Goal: Information Seeking & Learning: Compare options

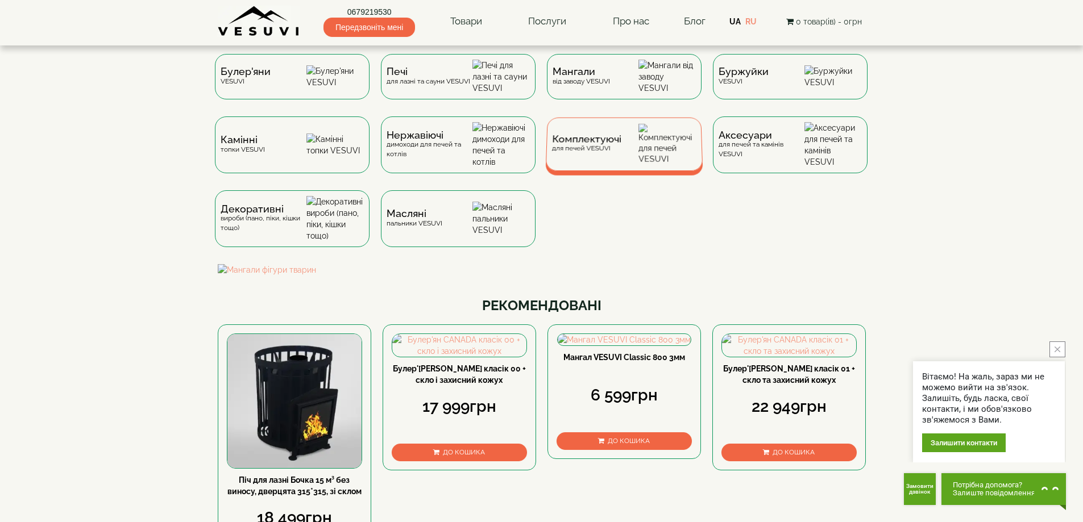
click at [626, 151] on div "Комплектуючі для печей VESUVI" at bounding box center [623, 144] width 157 height 53
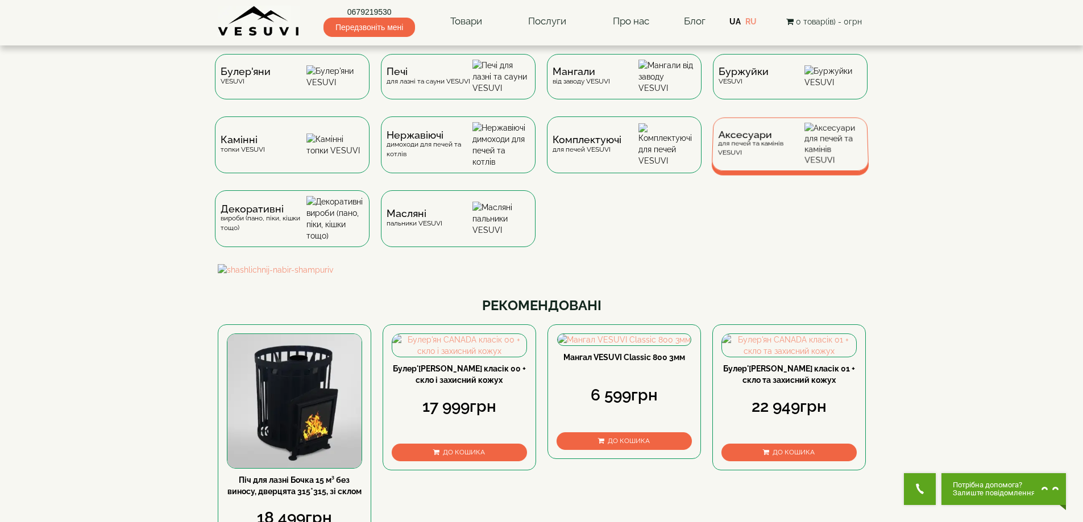
click at [763, 139] on span "Аксесуари" at bounding box center [761, 135] width 86 height 9
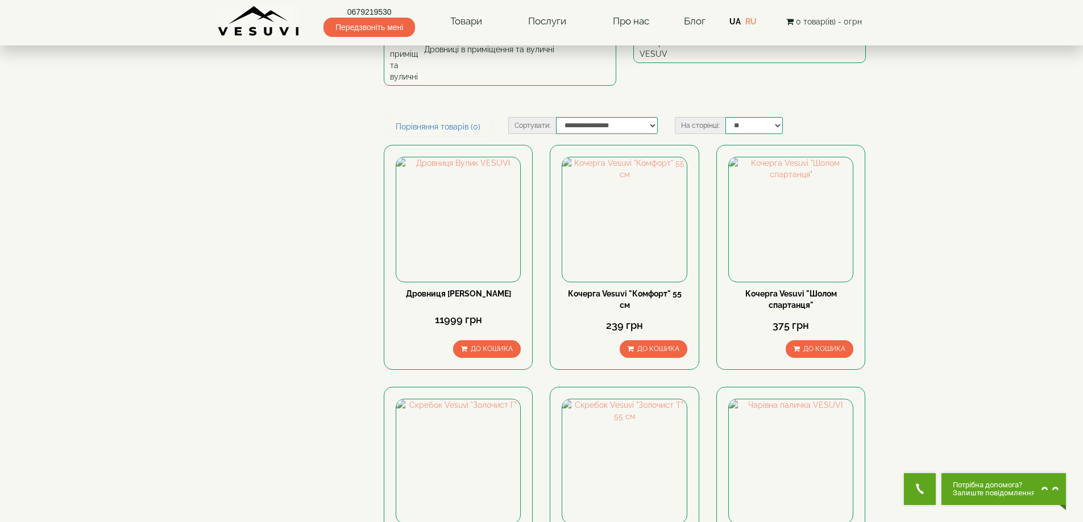
scroll to position [227, 0]
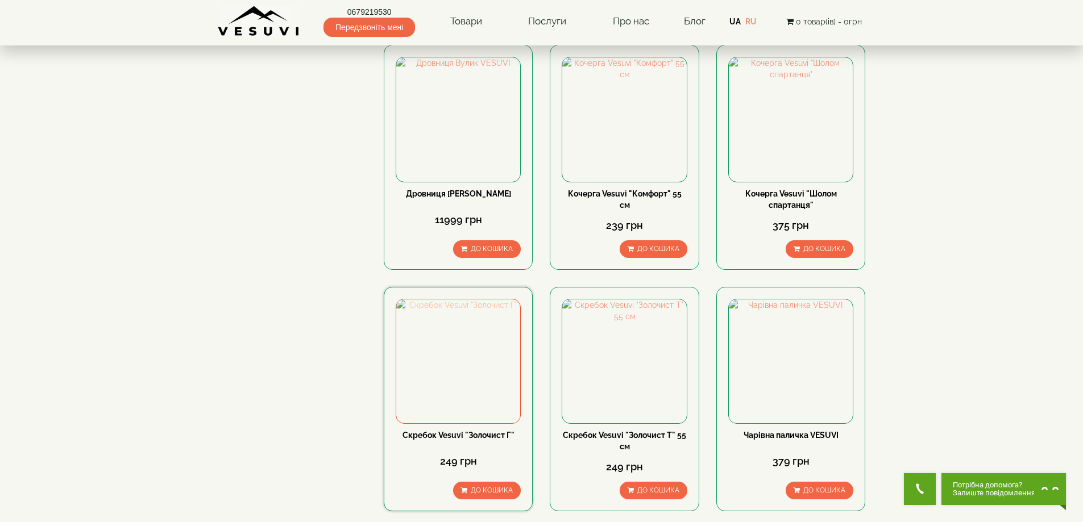
click at [446, 330] on img at bounding box center [458, 361] width 124 height 124
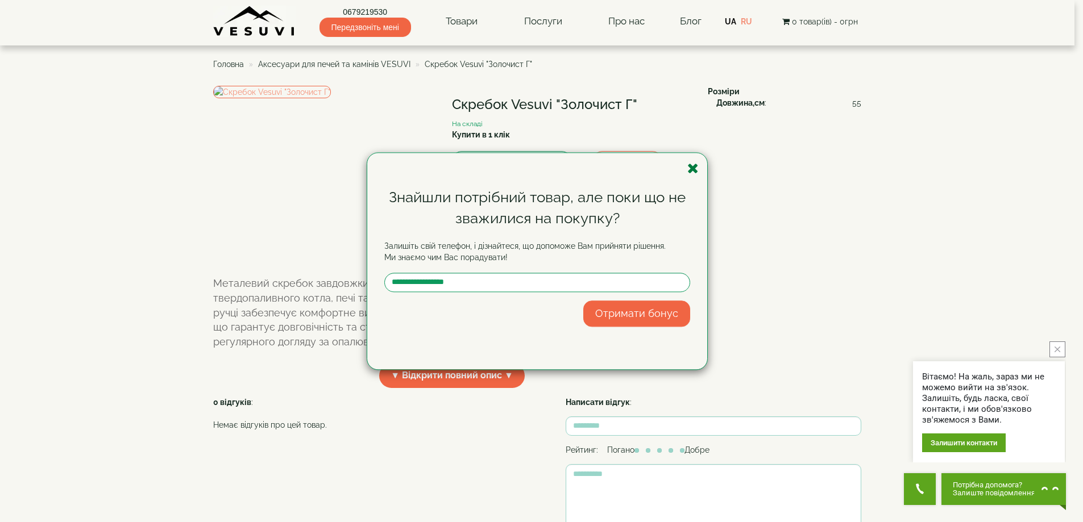
click at [692, 172] on icon "button" at bounding box center [692, 168] width 11 height 14
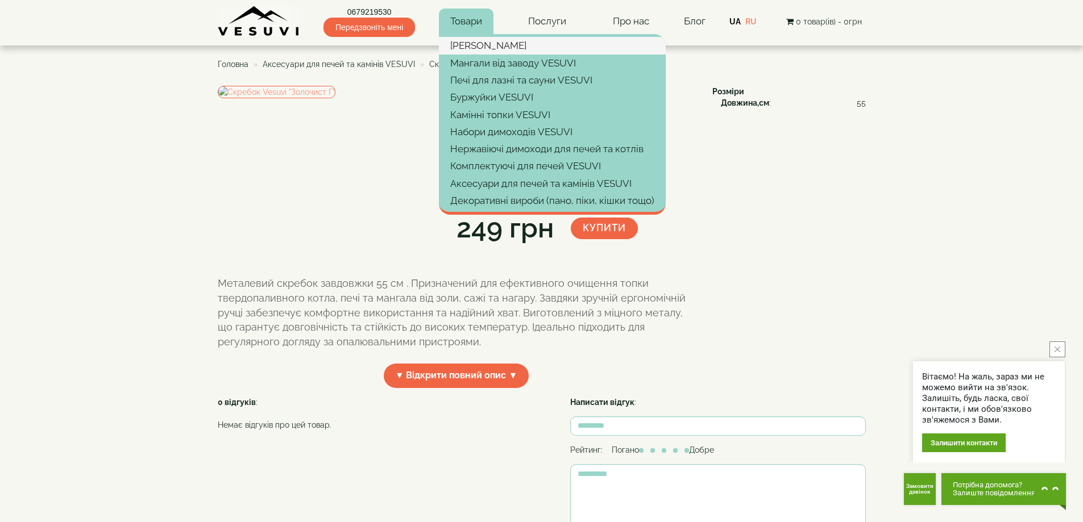
click at [477, 38] on link "[PERSON_NAME]" at bounding box center [552, 45] width 227 height 17
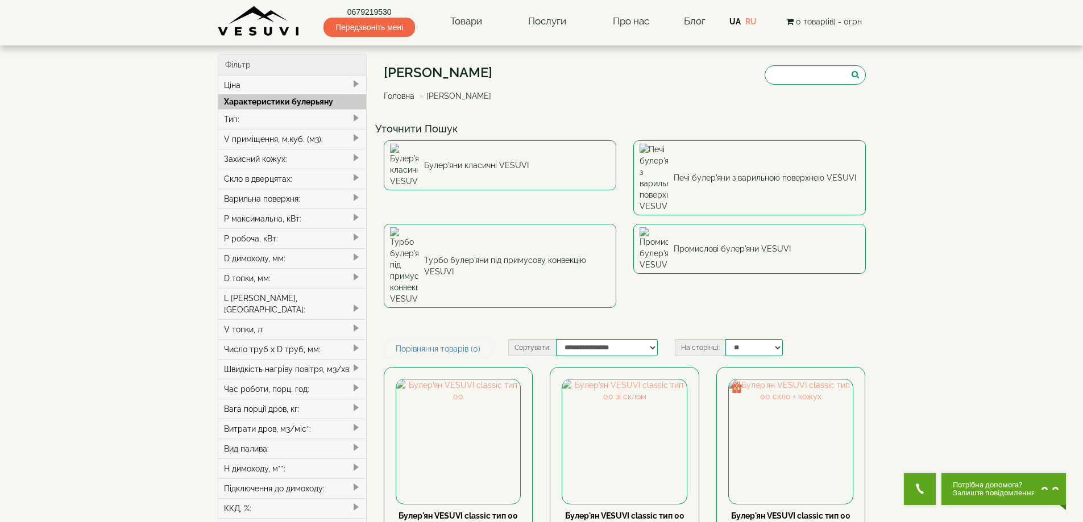
click at [264, 142] on div "V приміщення, м.куб. (м3):" at bounding box center [292, 139] width 148 height 20
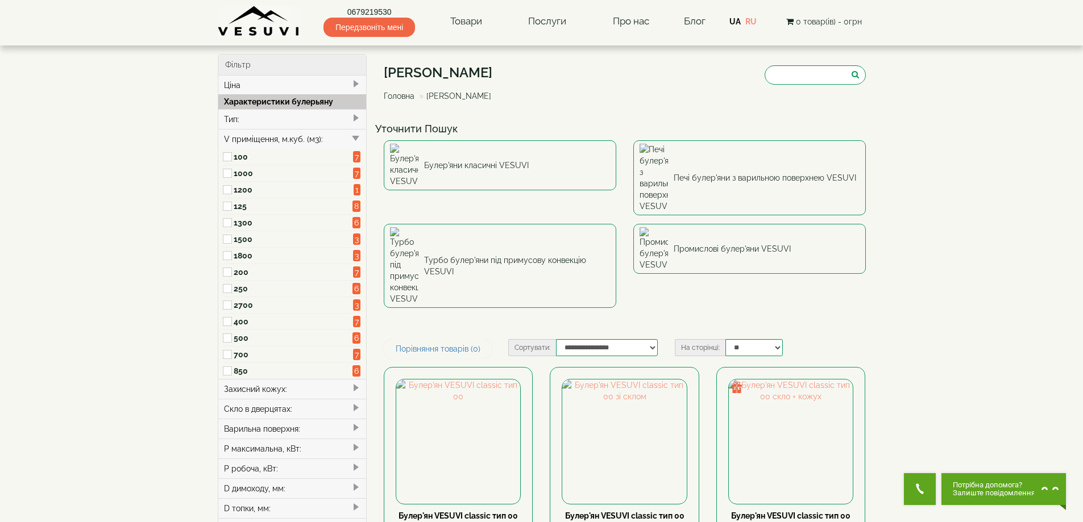
click at [240, 317] on label "400" at bounding box center [293, 321] width 119 height 11
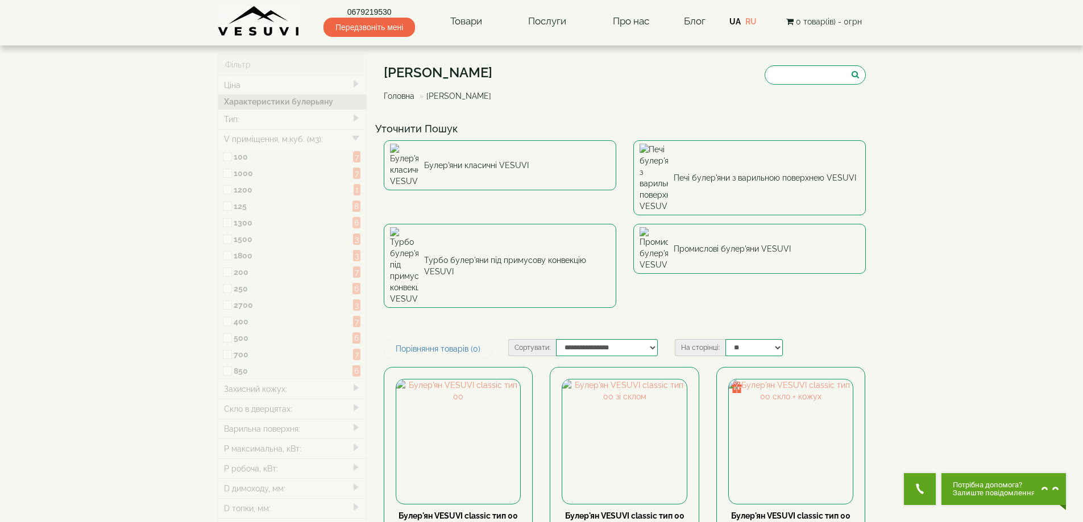
type input "*****"
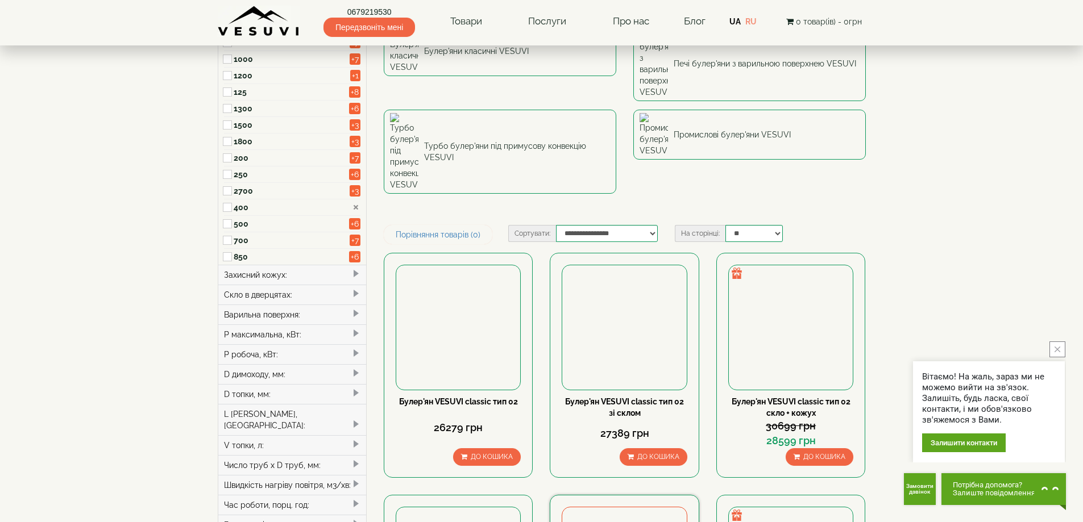
scroll to position [114, 0]
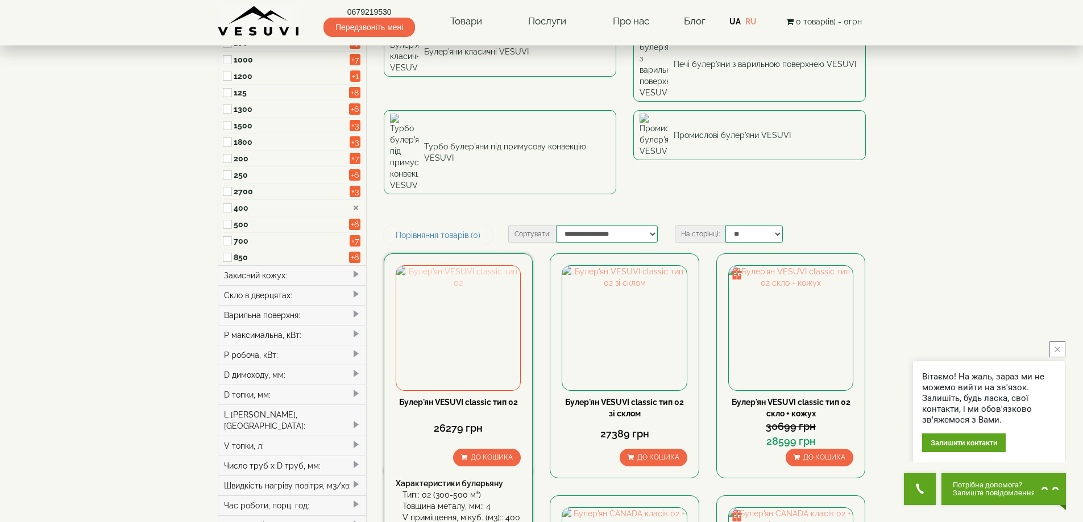
click at [468, 266] on img at bounding box center [458, 328] width 124 height 124
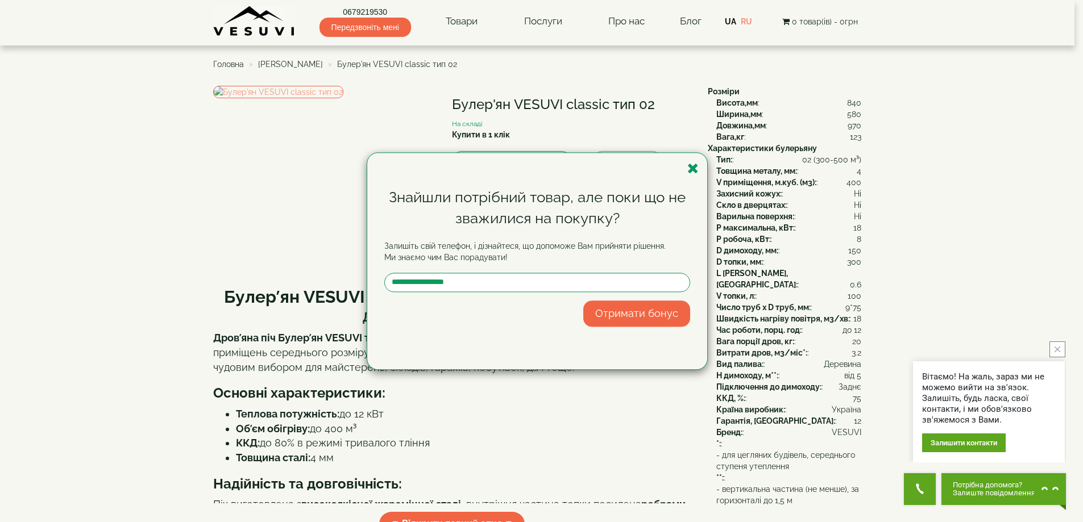
click at [696, 173] on icon "button" at bounding box center [692, 168] width 11 height 14
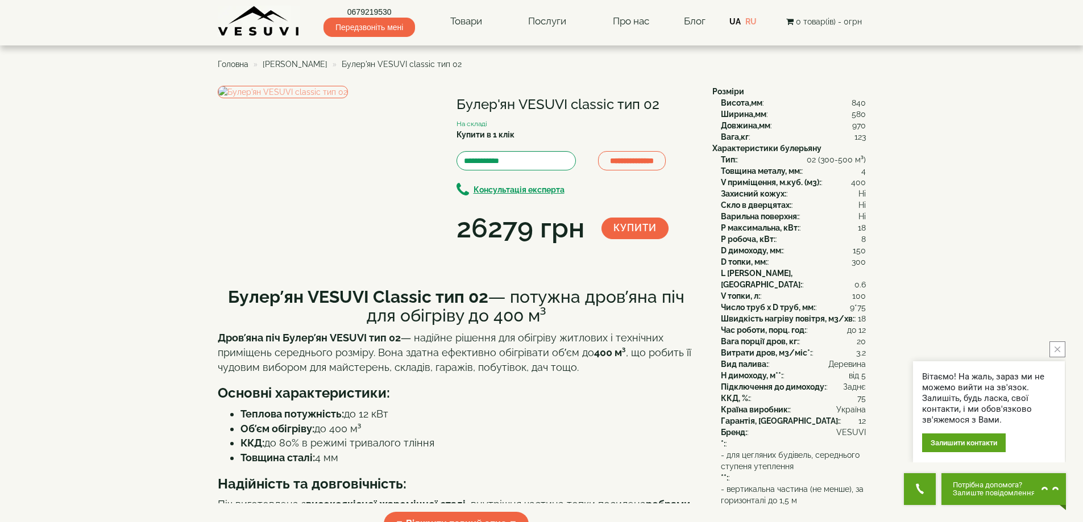
click at [268, 60] on span "[PERSON_NAME]" at bounding box center [295, 64] width 65 height 9
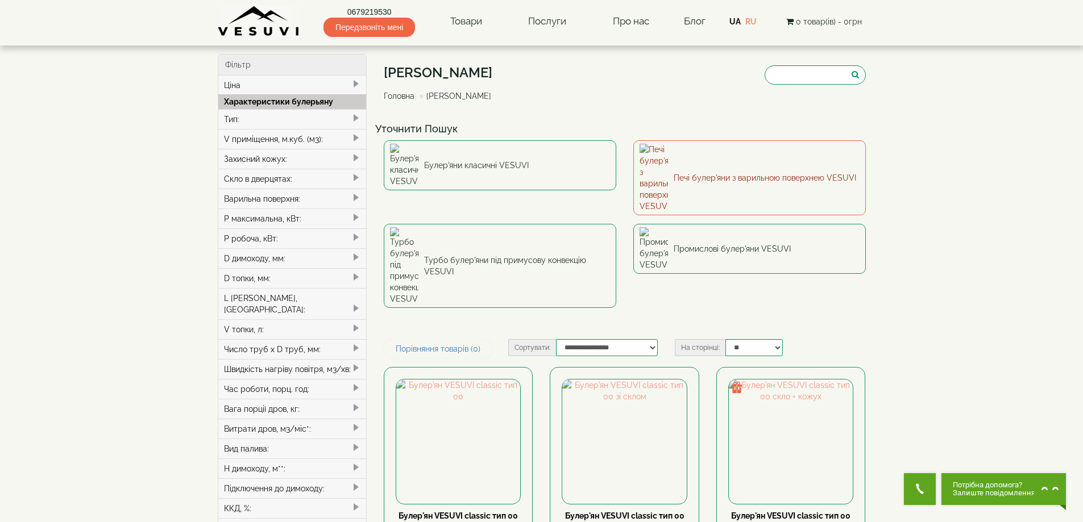
click at [688, 153] on link "Печі булер'яни з варильною поверхнею VESUVI" at bounding box center [749, 177] width 232 height 75
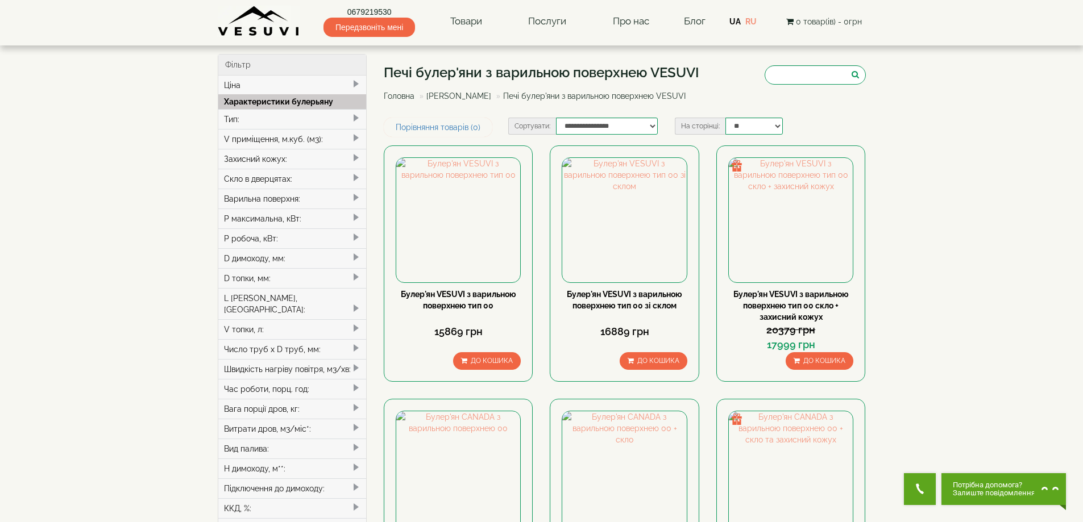
click at [252, 119] on div "Тип:" at bounding box center [292, 119] width 148 height 20
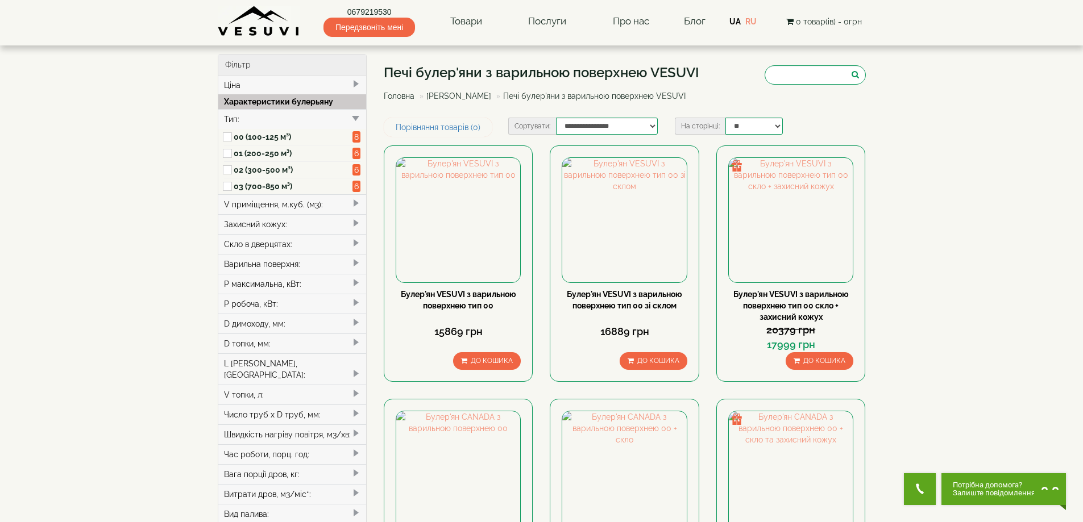
click at [248, 168] on label "02 (300-500 м³)" at bounding box center [293, 169] width 119 height 11
type input "*****"
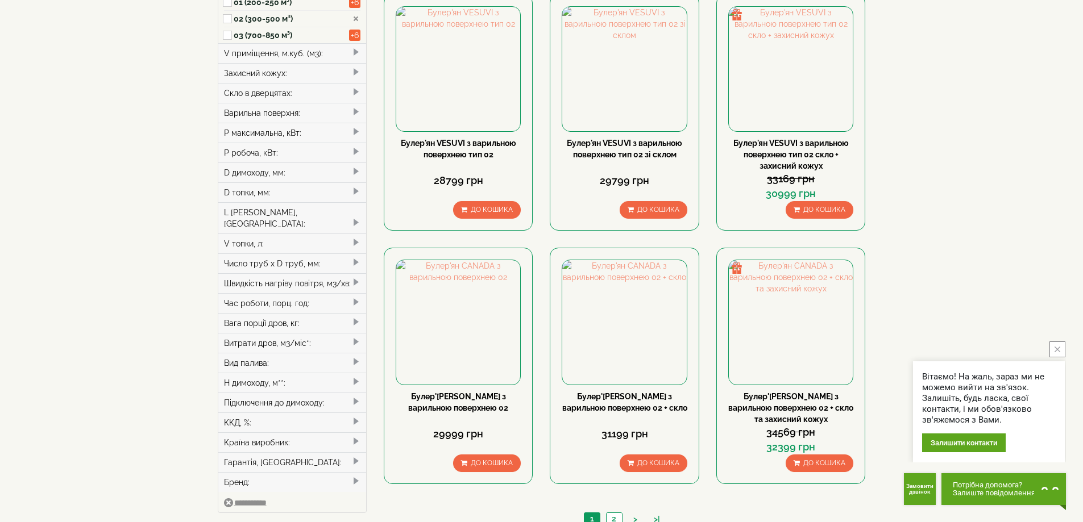
scroll to position [227, 0]
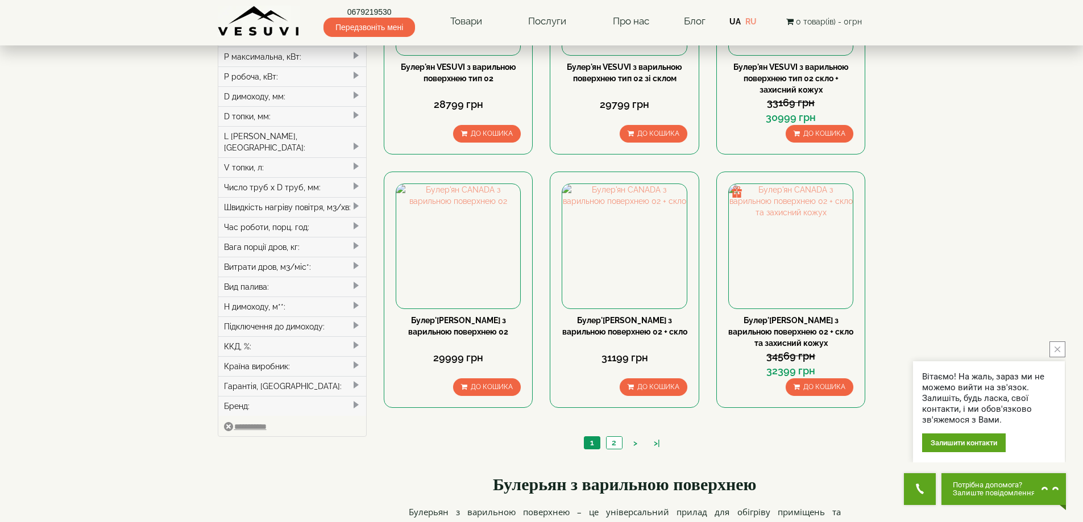
click at [1059, 350] on icon "close button" at bounding box center [1057, 350] width 6 height 6
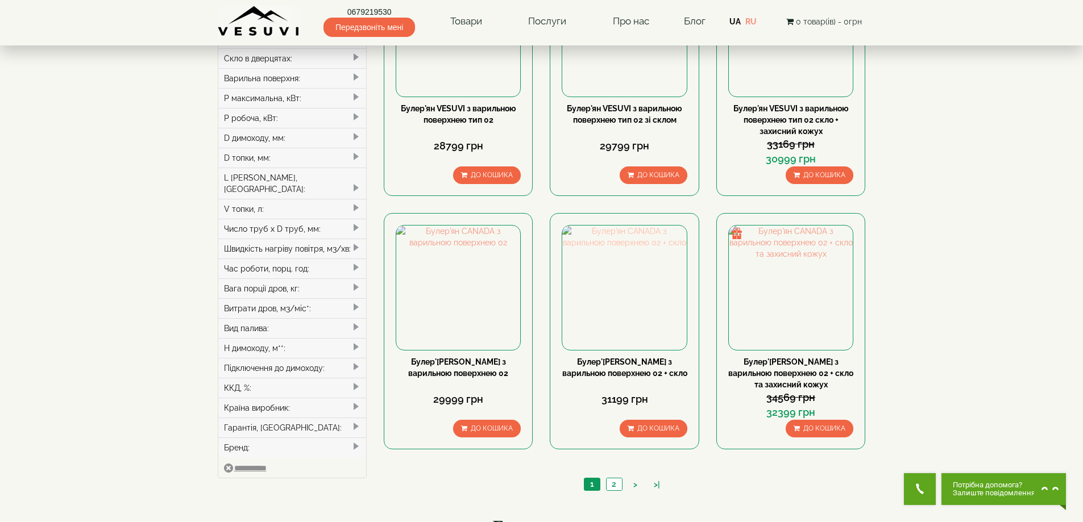
scroll to position [0, 0]
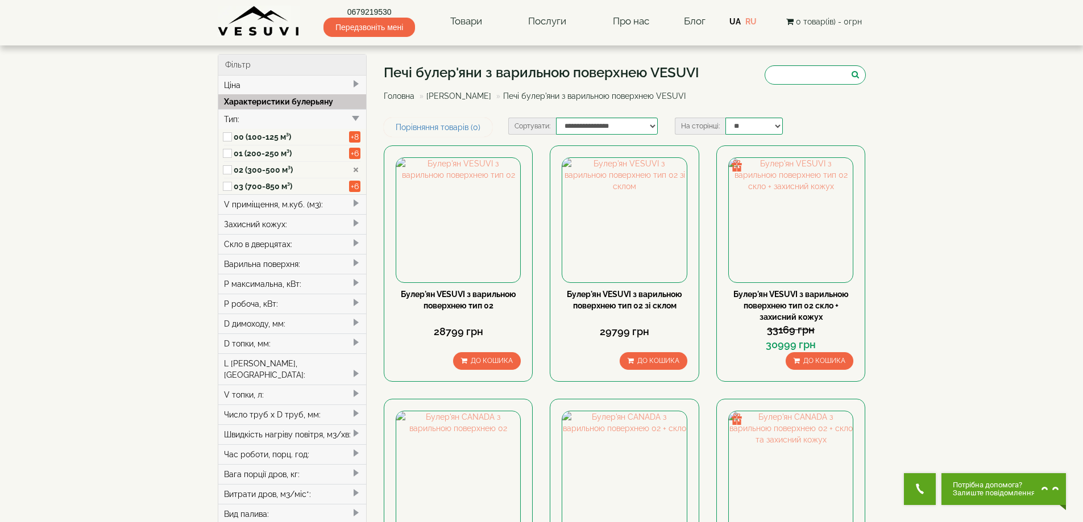
click at [459, 96] on link "[PERSON_NAME]" at bounding box center [458, 95] width 65 height 9
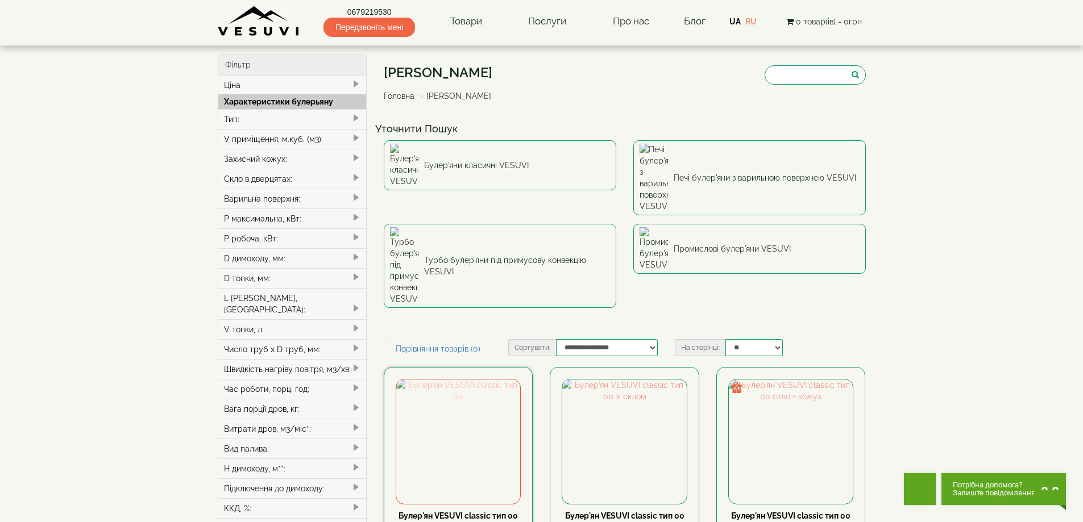
click at [469, 380] on img at bounding box center [458, 442] width 124 height 124
click at [232, 122] on div "Тип:" at bounding box center [292, 119] width 148 height 20
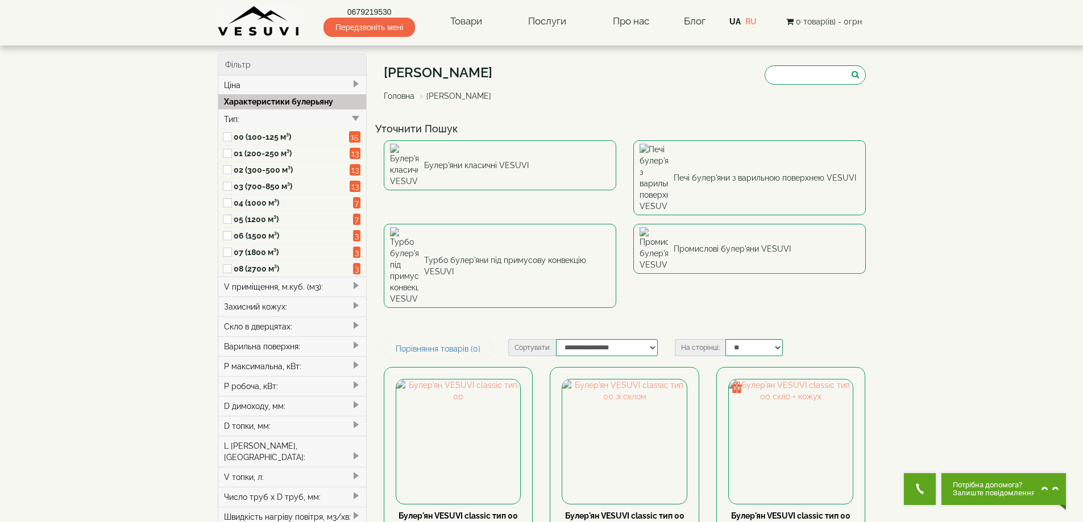
click at [244, 166] on label "02 (300-500 м³)" at bounding box center [292, 169] width 116 height 11
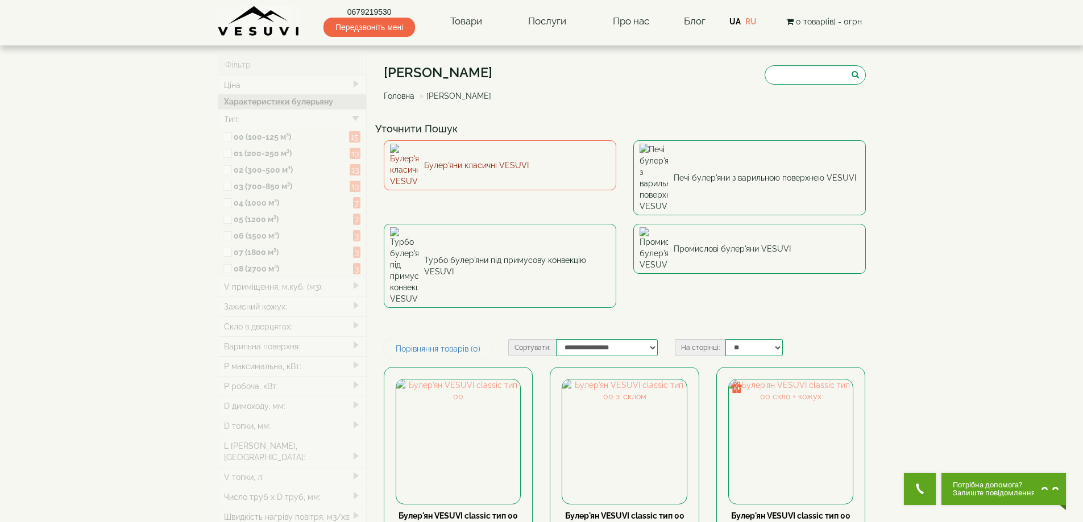
type input "*****"
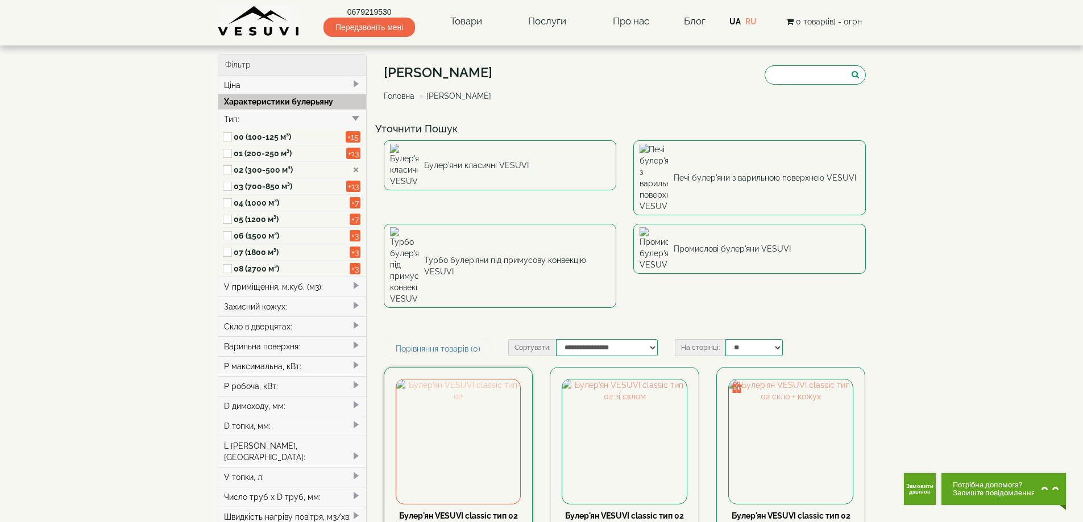
click at [475, 380] on img at bounding box center [458, 442] width 124 height 124
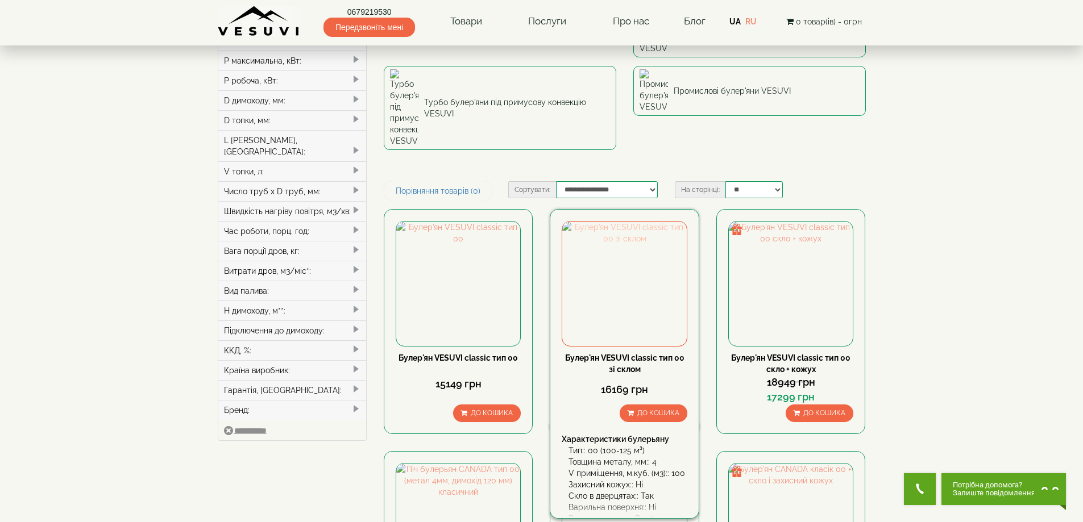
scroll to position [170, 0]
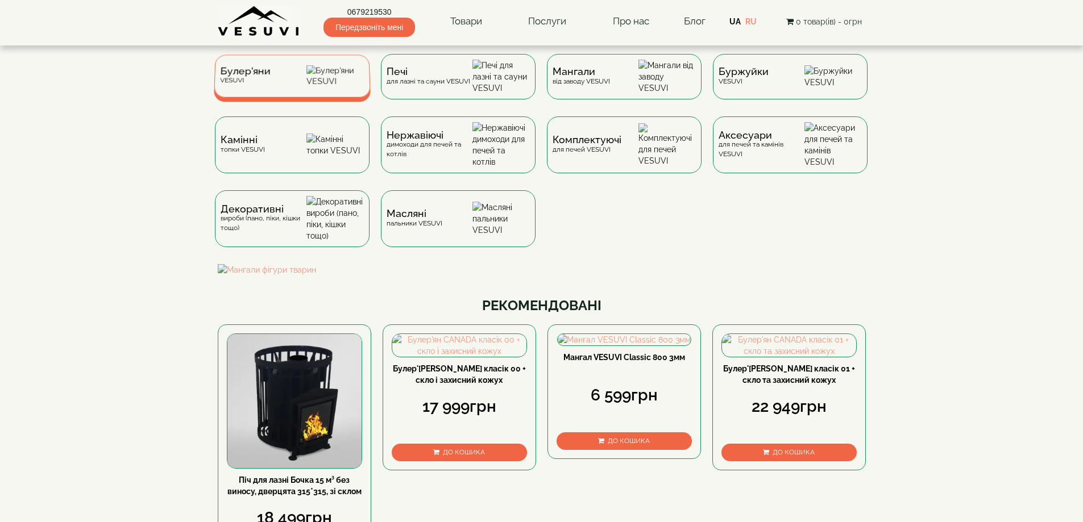
click at [301, 72] on div "Булер'яни VESUVI" at bounding box center [292, 76] width 157 height 43
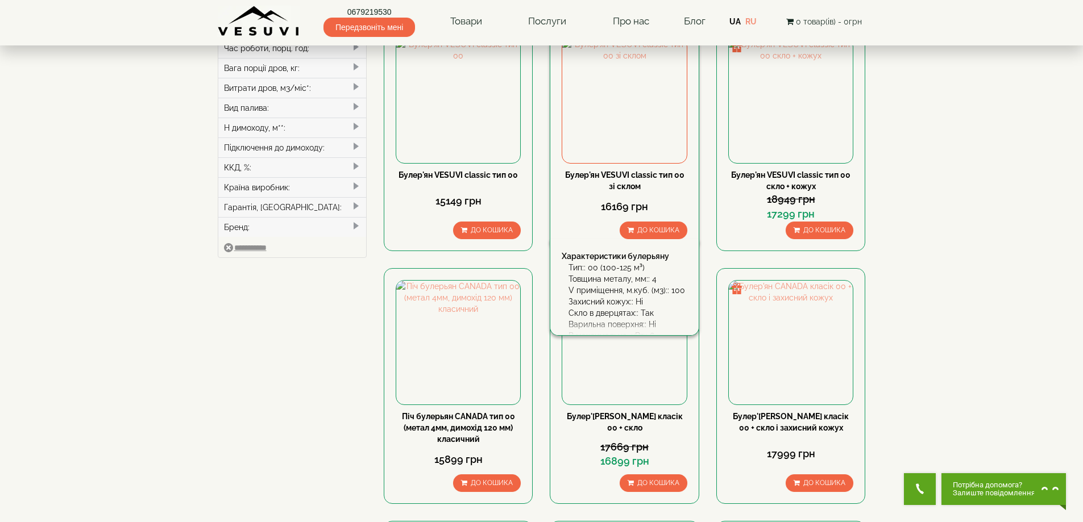
scroll to position [568, 0]
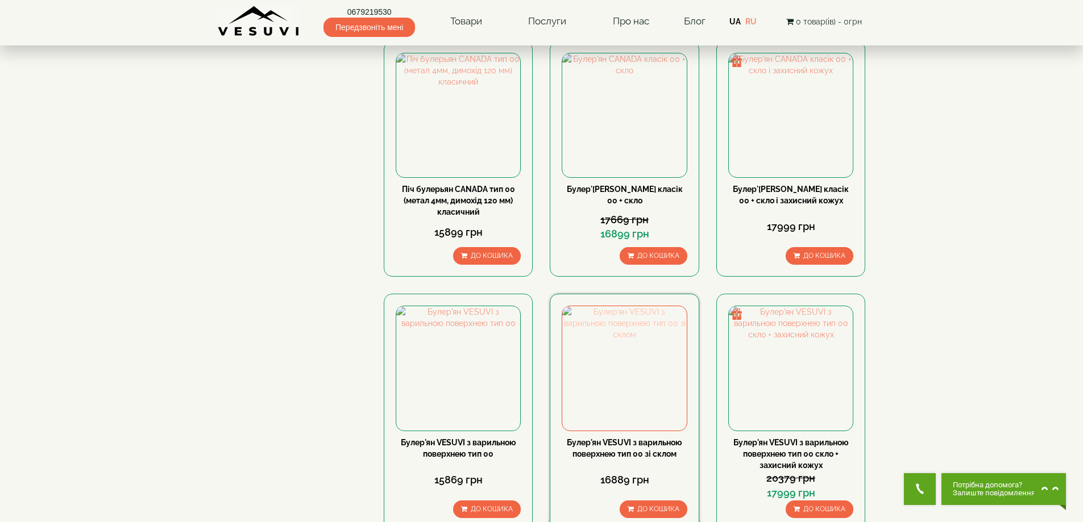
click at [631, 306] on img at bounding box center [624, 368] width 124 height 124
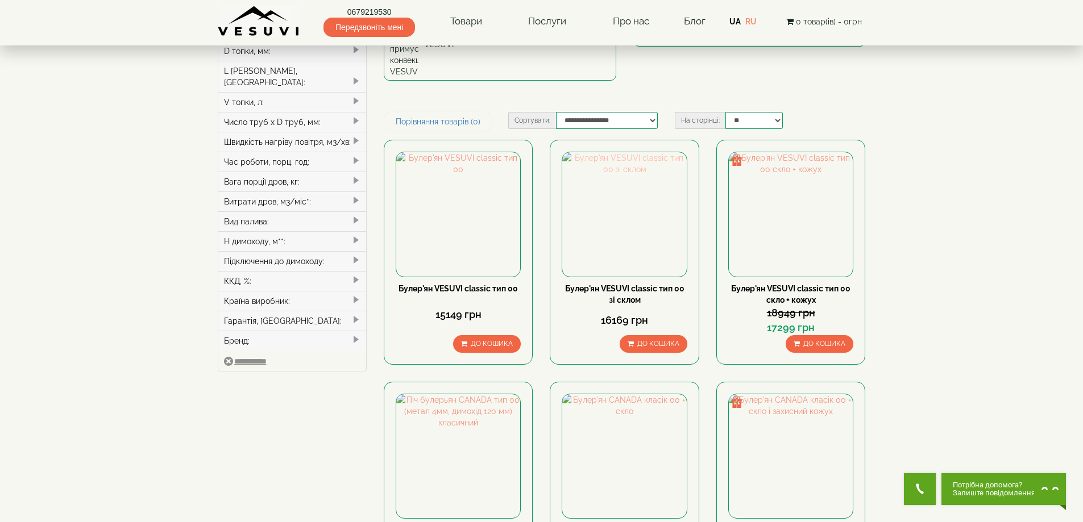
click at [617, 152] on img at bounding box center [624, 214] width 124 height 124
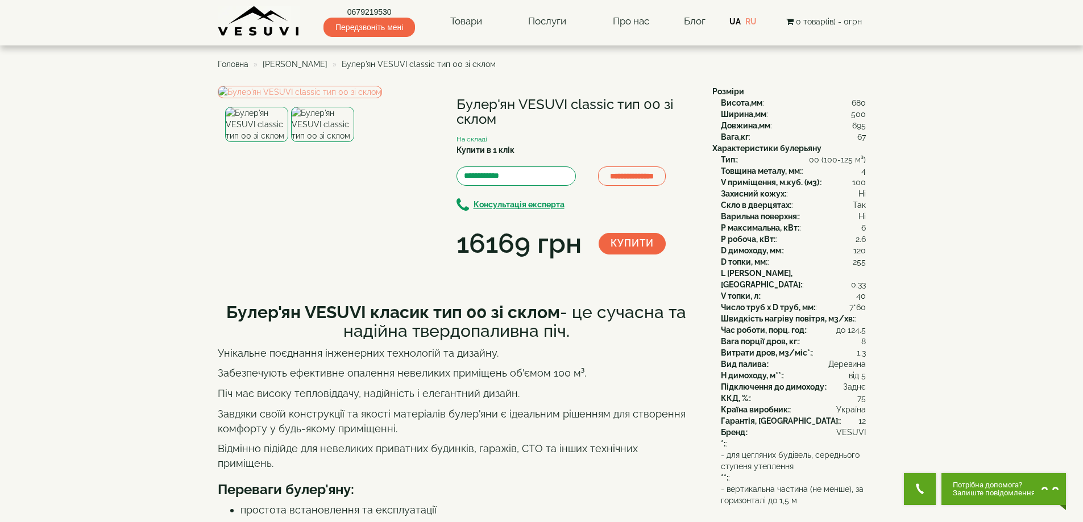
click at [493, 100] on h1 "Булер'ян VESUVI classic тип 00 зі склом" at bounding box center [575, 112] width 239 height 30
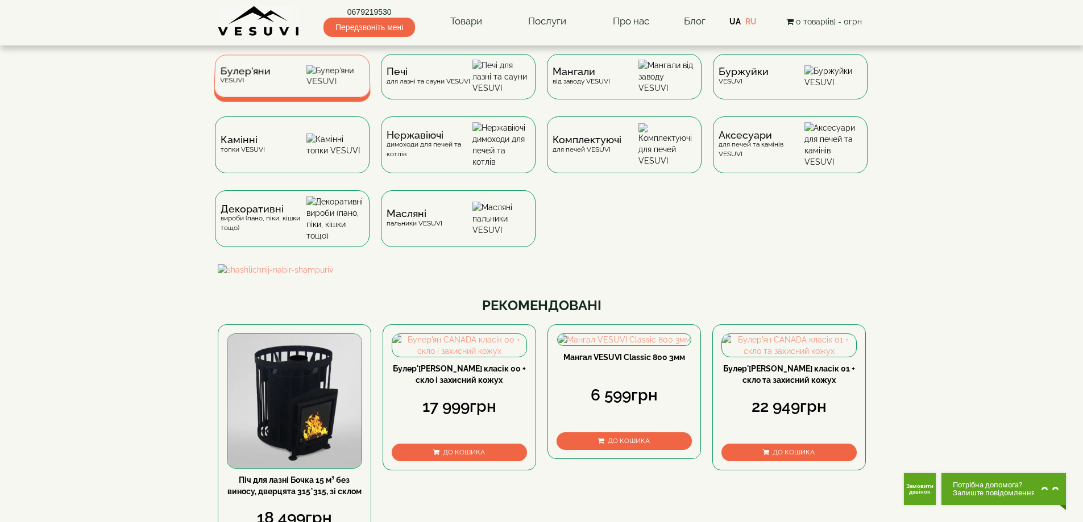
click at [259, 83] on div "[PERSON_NAME]" at bounding box center [244, 76] width 51 height 18
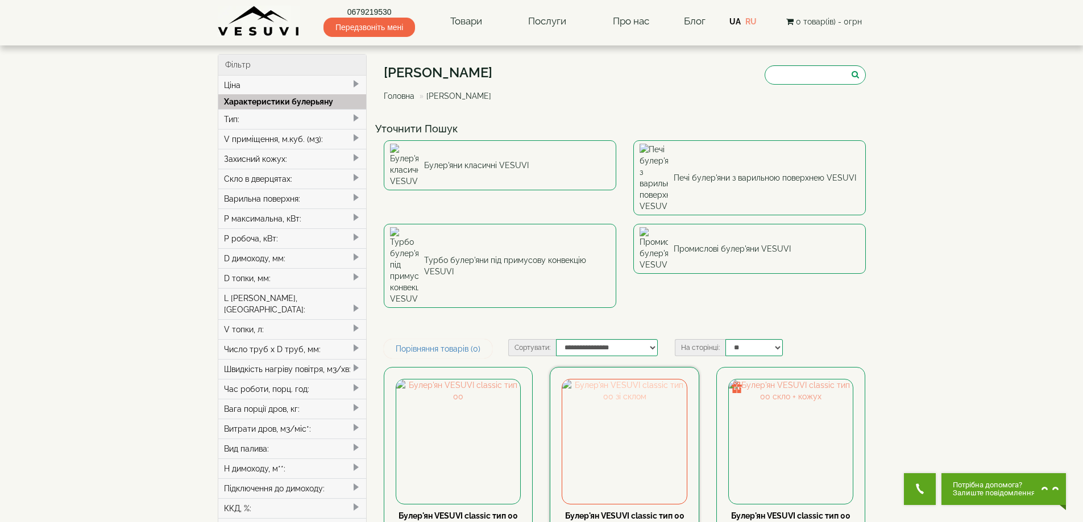
click at [645, 385] on img at bounding box center [624, 442] width 124 height 124
